Goal: Information Seeking & Learning: Learn about a topic

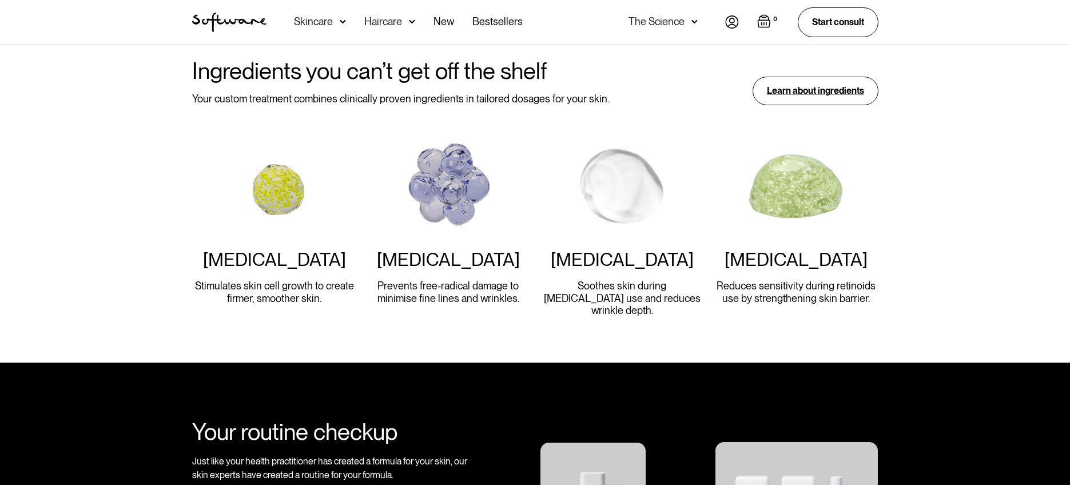
scroll to position [973, 0]
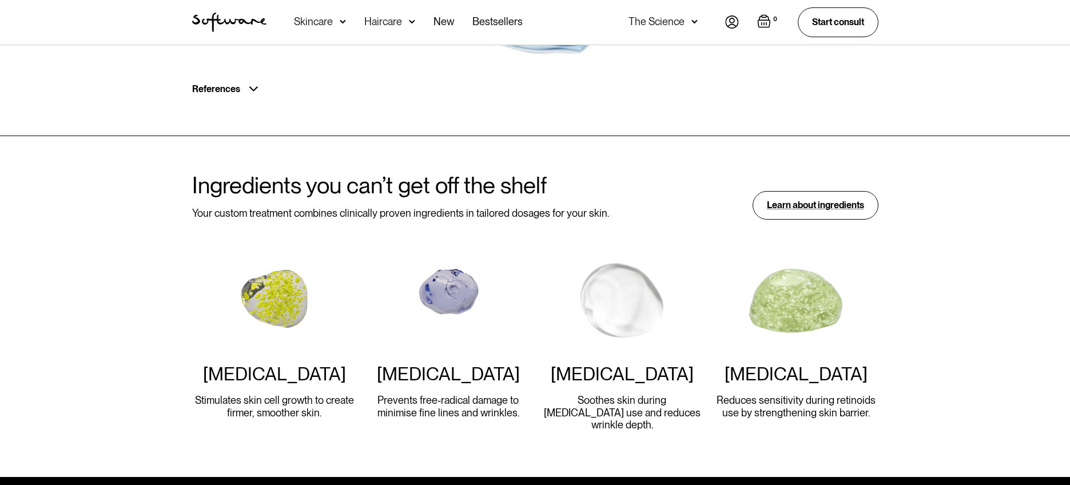
click at [340, 23] on img at bounding box center [343, 21] width 6 height 11
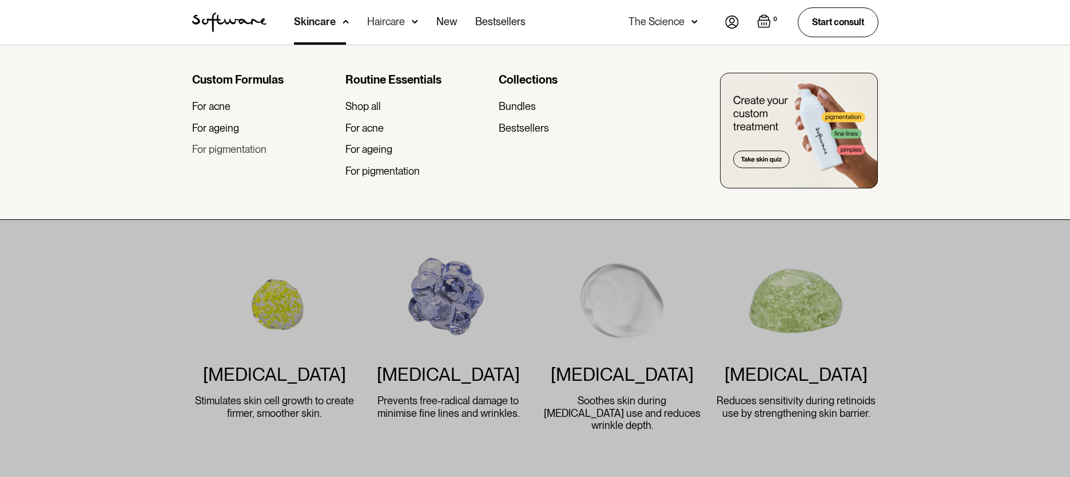
click at [251, 150] on div "For pigmentation" at bounding box center [229, 149] width 74 height 13
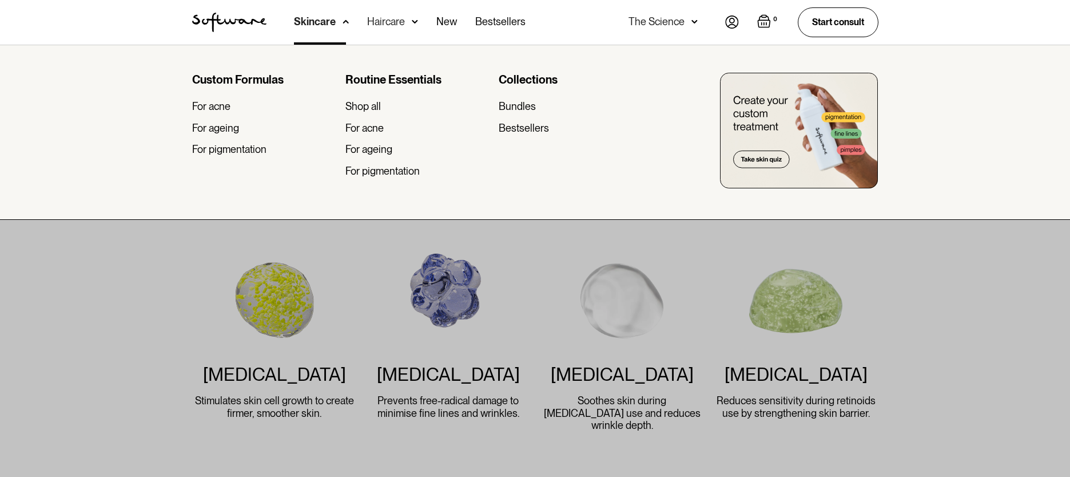
click at [93, 269] on div at bounding box center [535, 283] width 1070 height 477
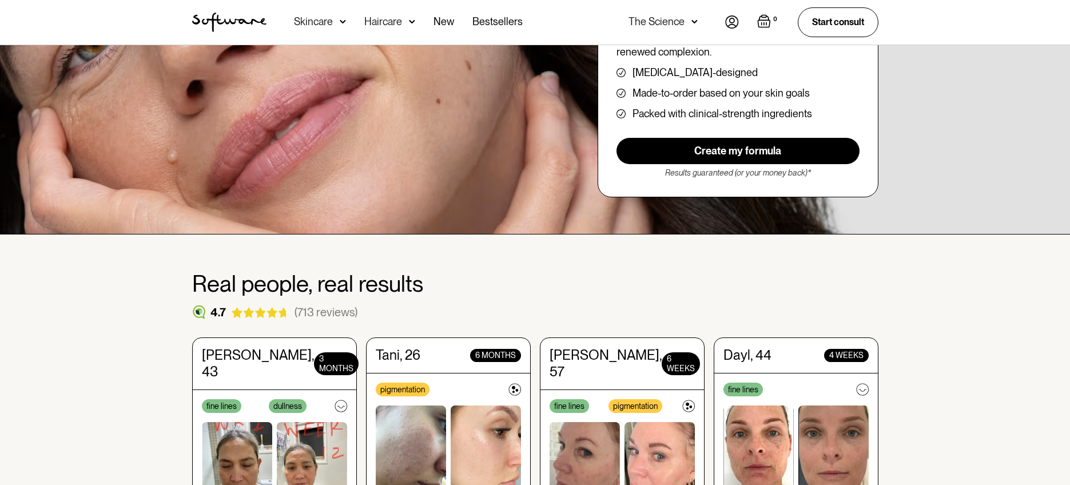
scroll to position [0, 0]
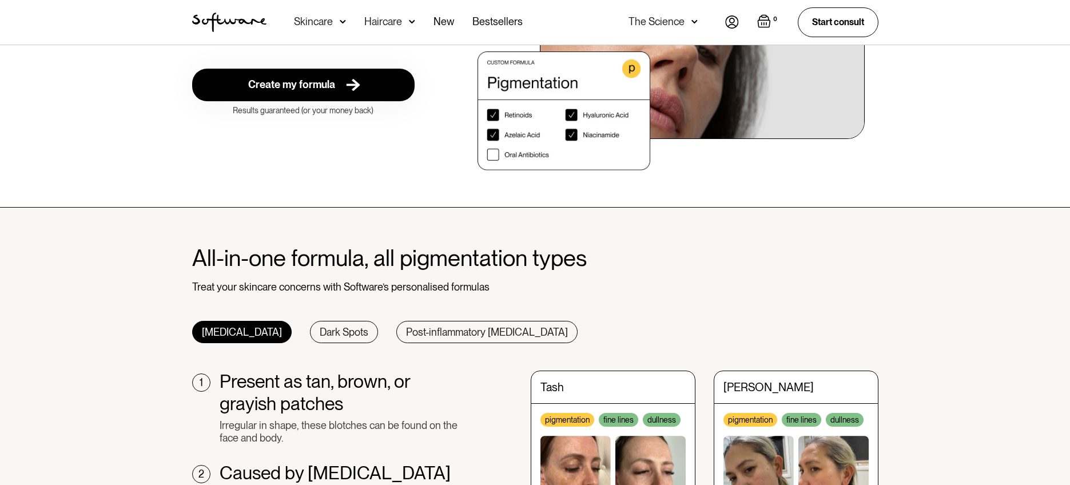
scroll to position [400, 0]
